Goal: Navigation & Orientation: Find specific page/section

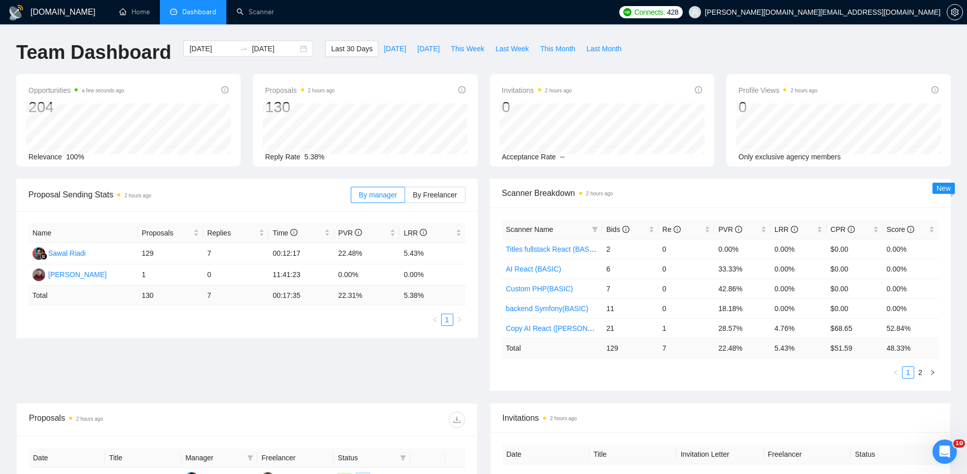
click at [750, 50] on div "Team Dashboard [DATE] [DATE] Last 30 Days [DATE] [DATE] This Week Last Week Thi…" at bounding box center [483, 58] width 947 height 34
click at [409, 381] on div "Proposal Sending Stats 2 hours ago By manager By Freelancer Name Proposals Repl…" at bounding box center [483, 291] width 947 height 224
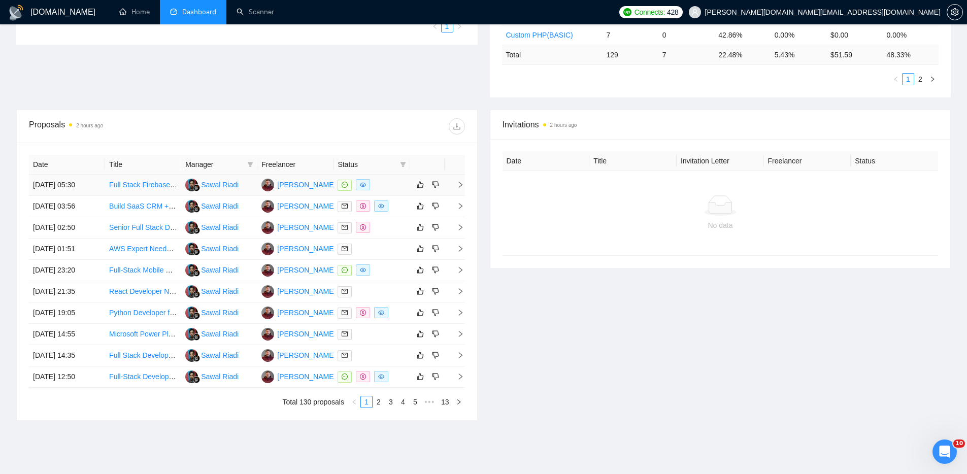
click at [390, 184] on div at bounding box center [372, 185] width 68 height 12
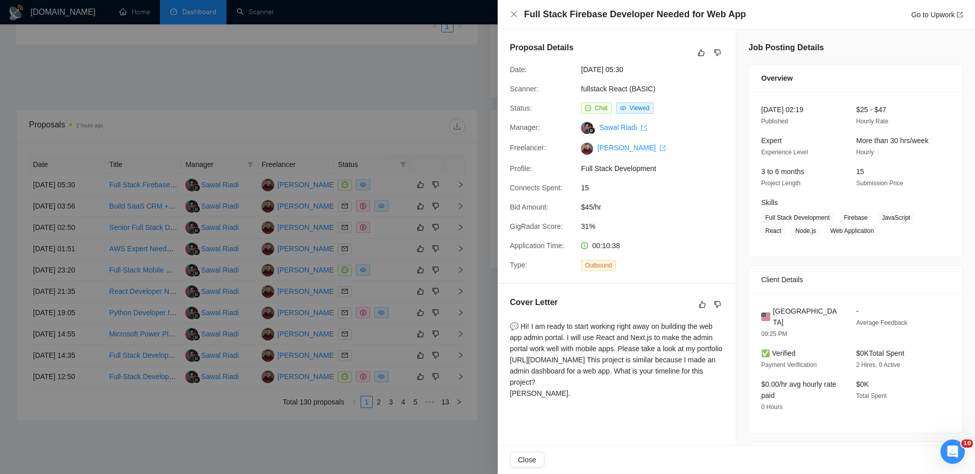
click at [426, 61] on div at bounding box center [487, 237] width 975 height 474
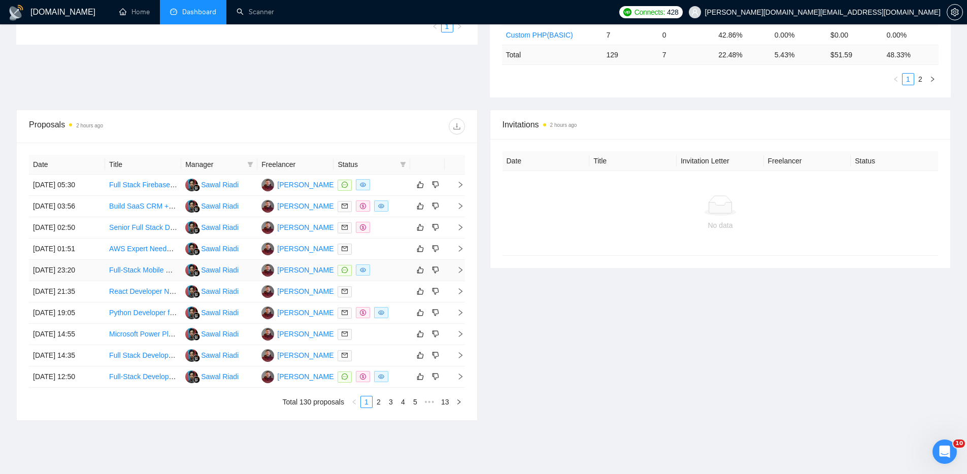
click at [386, 269] on div at bounding box center [372, 270] width 68 height 12
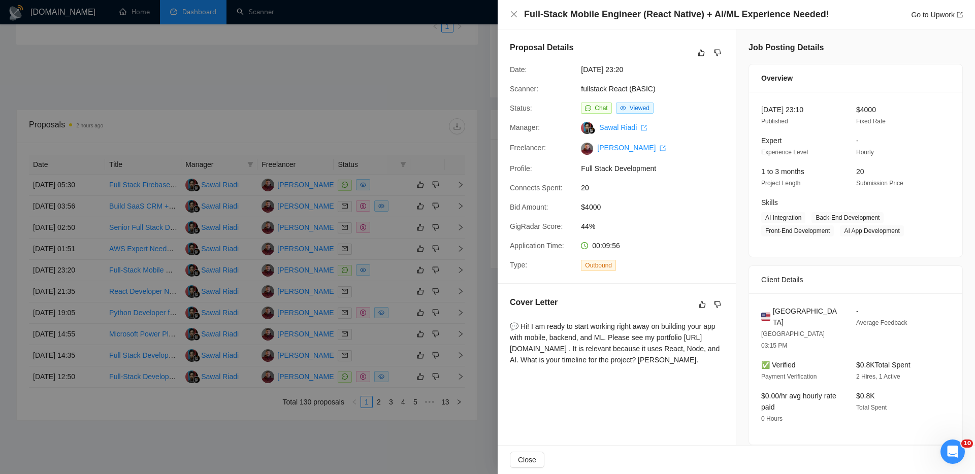
click at [398, 315] on div at bounding box center [487, 237] width 975 height 474
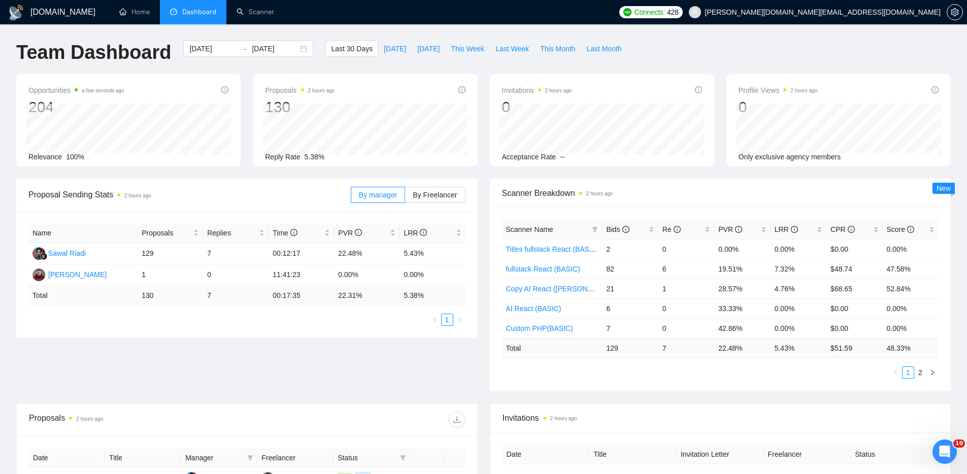
click at [347, 384] on div "Proposal Sending Stats 2 hours ago By manager By Freelancer Name Proposals Repl…" at bounding box center [483, 291] width 947 height 224
click at [132, 14] on link "Home" at bounding box center [134, 12] width 30 height 9
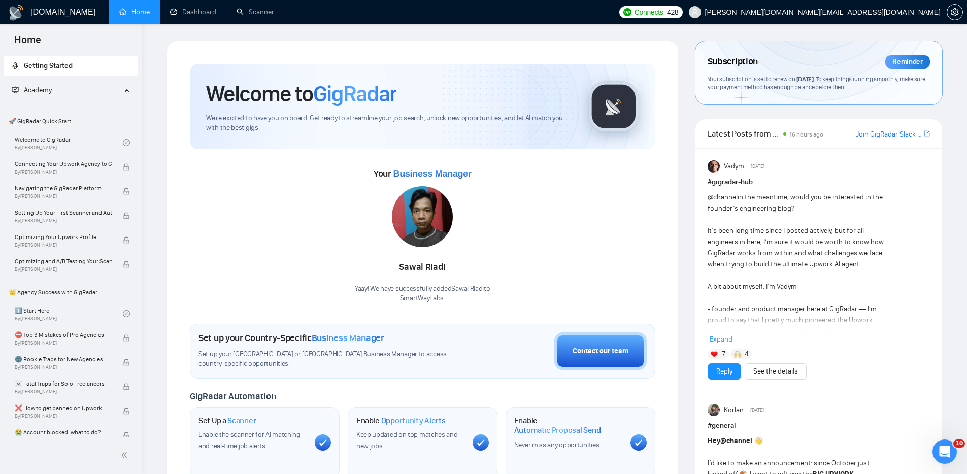
click at [176, 233] on div "Welcome to GigRadar We're excited to have you on board. Get ready to streamline…" at bounding box center [423, 378] width 512 height 675
